Goal: Task Accomplishment & Management: Manage account settings

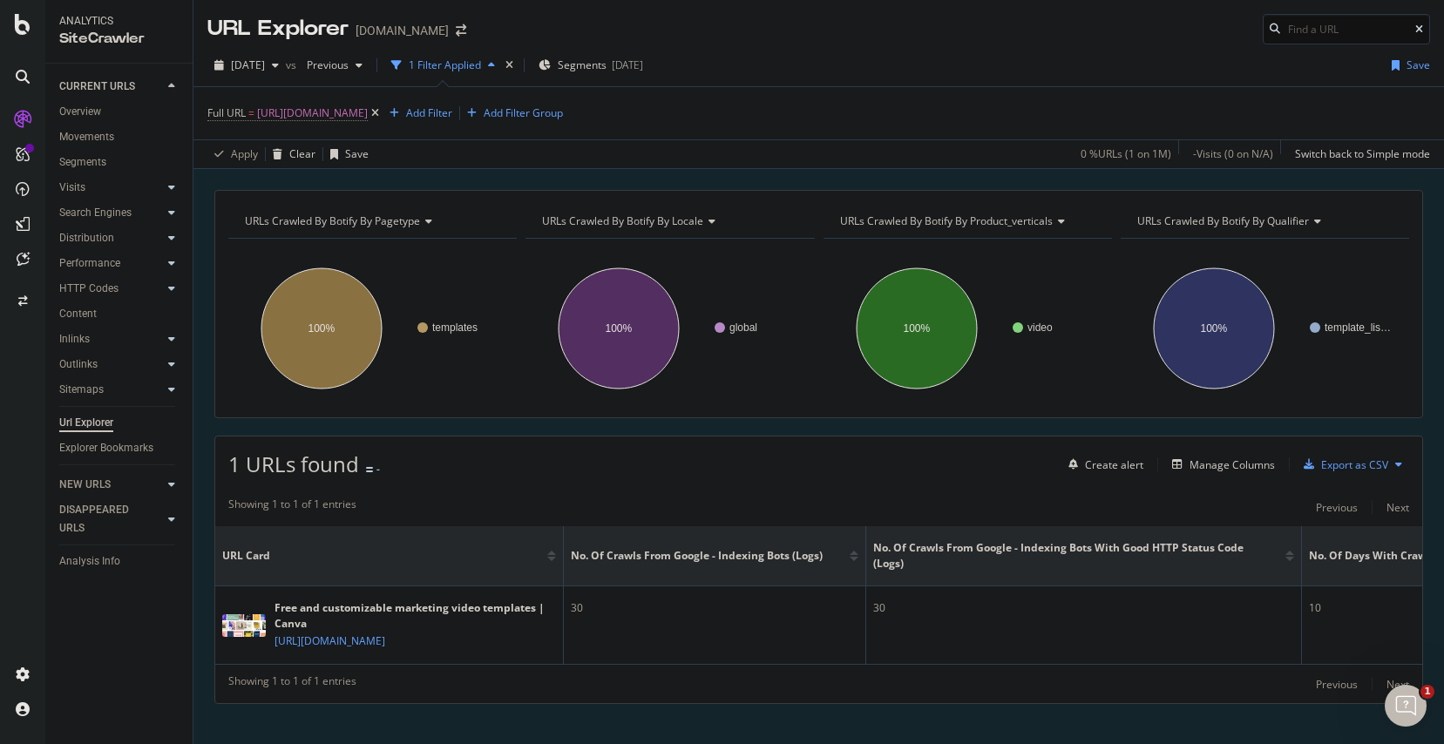
scroll to position [33, 0]
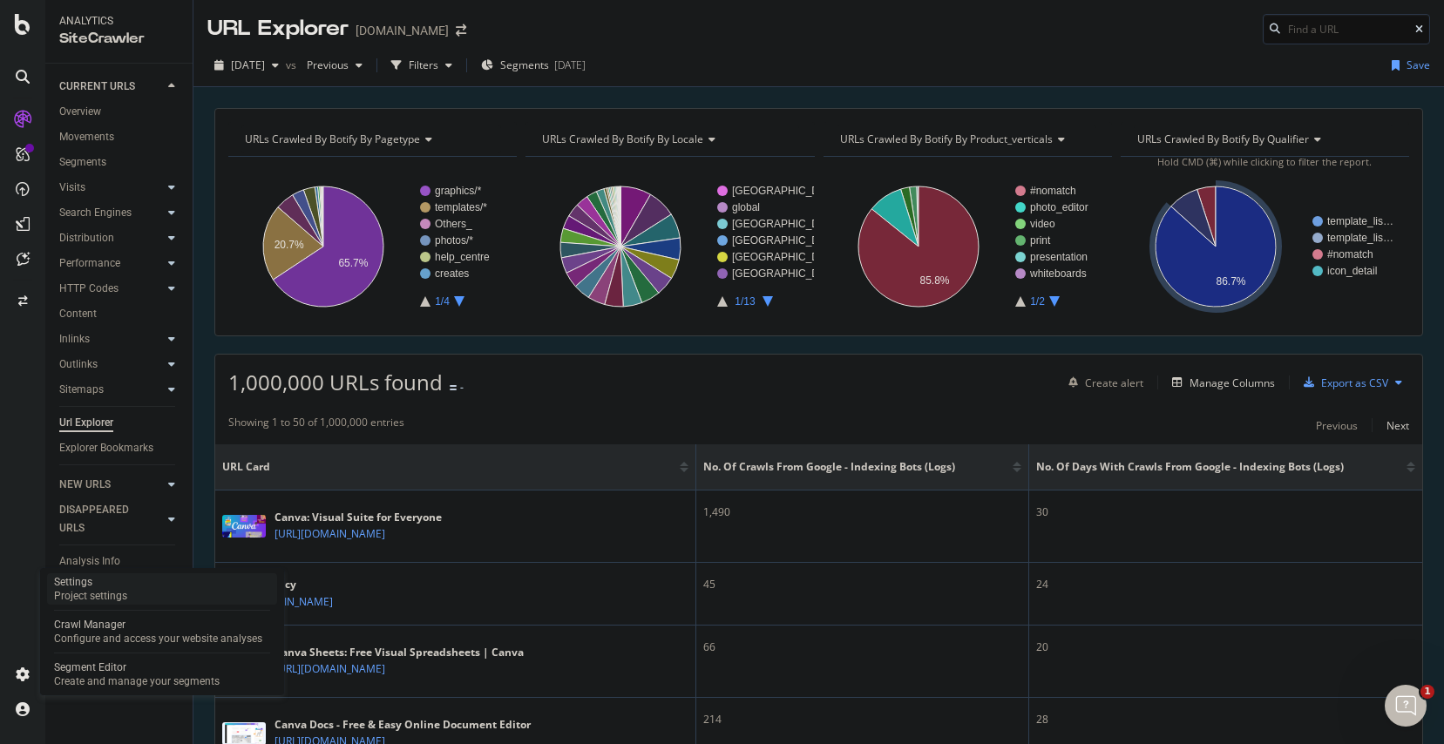
click at [110, 581] on div "Settings" at bounding box center [90, 582] width 73 height 14
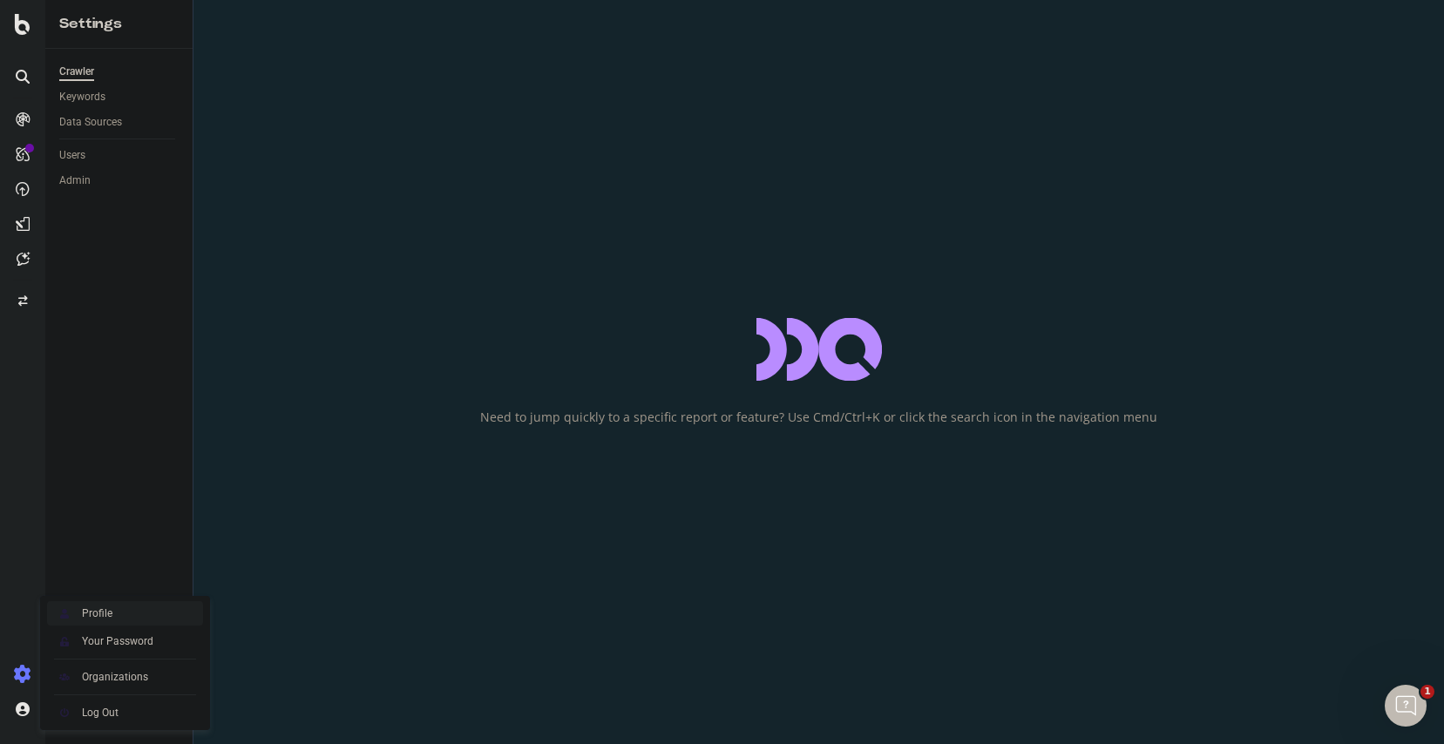
click at [107, 617] on div "Profile" at bounding box center [97, 614] width 31 height 14
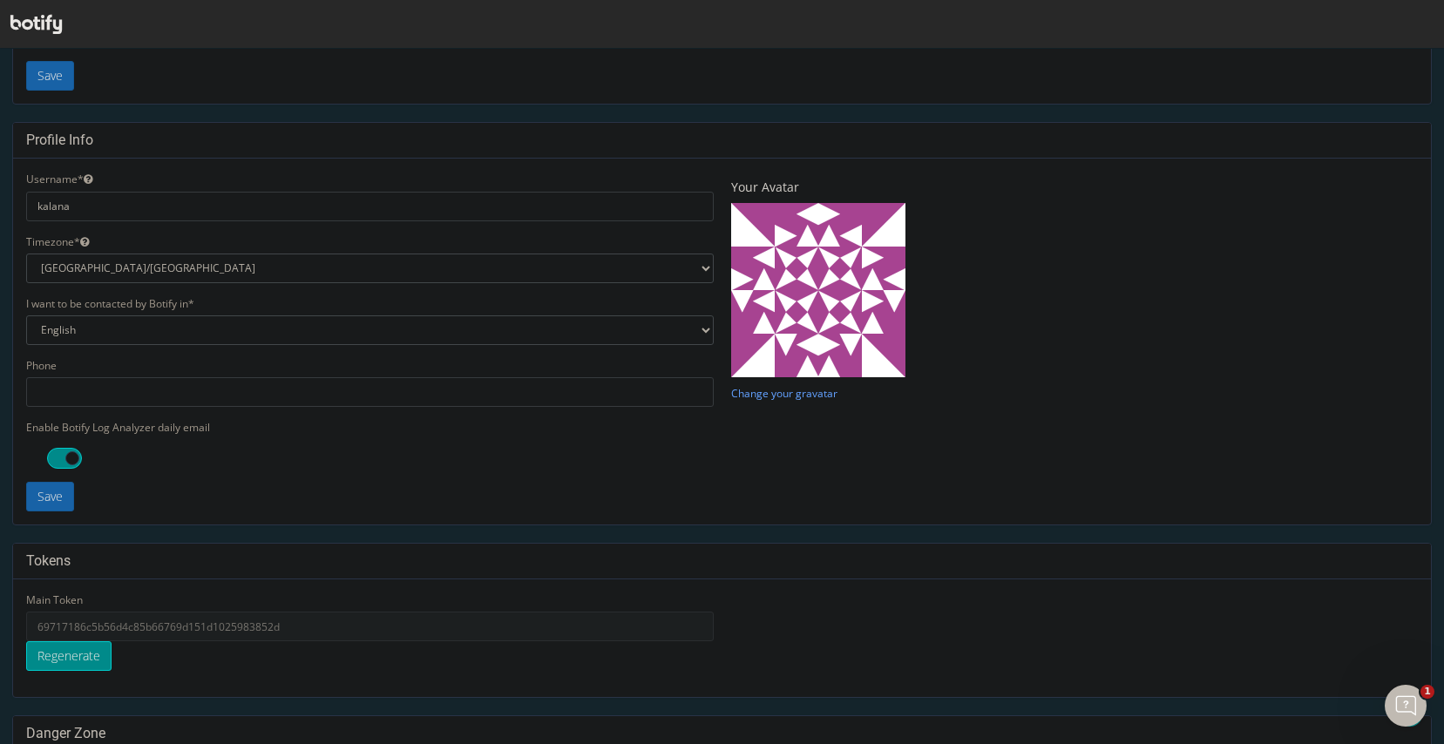
scroll to position [401, 0]
